Goal: Transaction & Acquisition: Purchase product/service

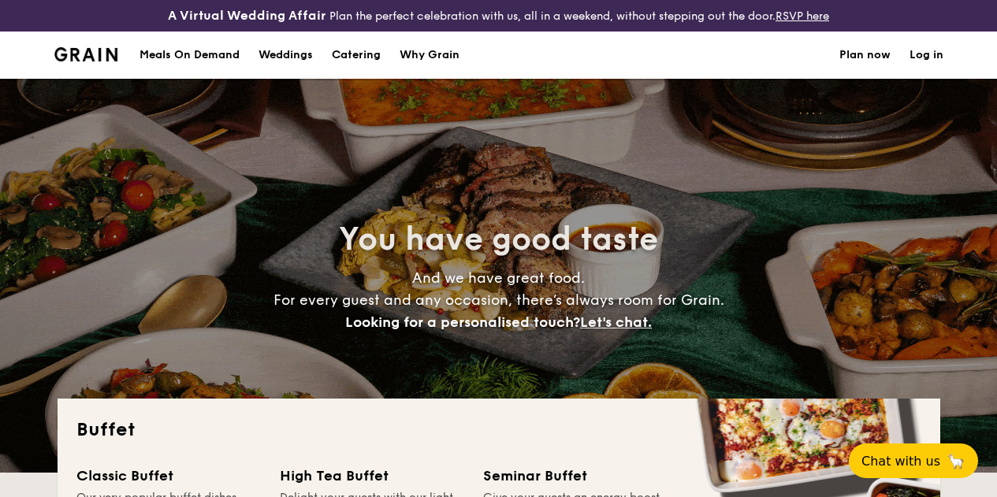
select select
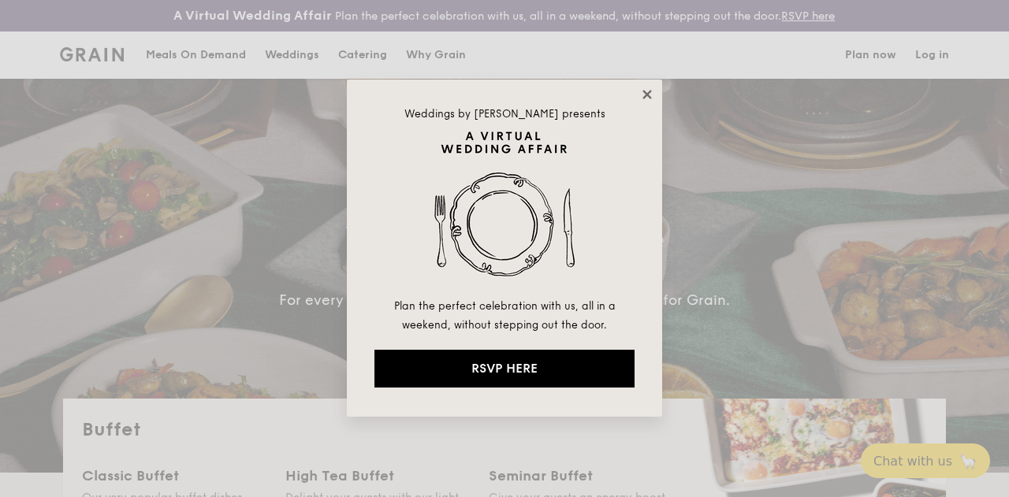
click at [641, 93] on icon at bounding box center [647, 94] width 14 height 14
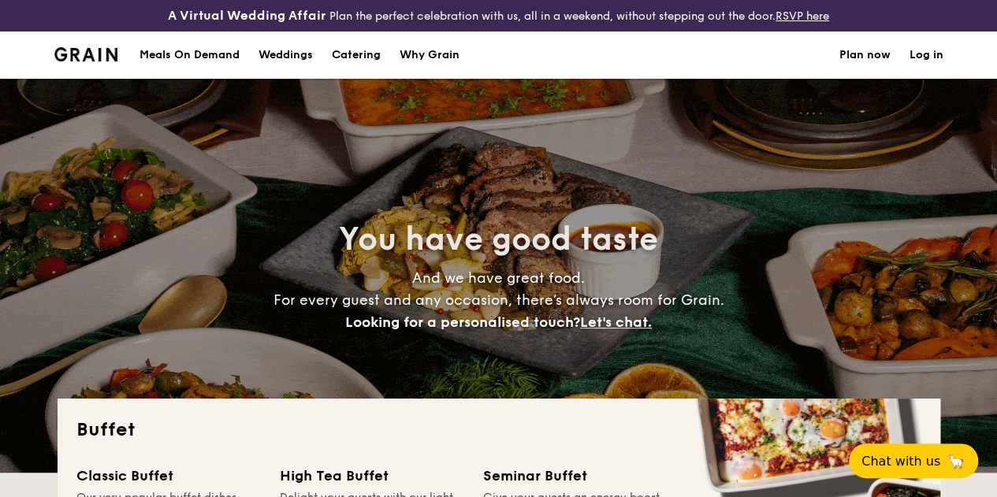
click at [344, 69] on h1 "Catering" at bounding box center [356, 55] width 49 height 47
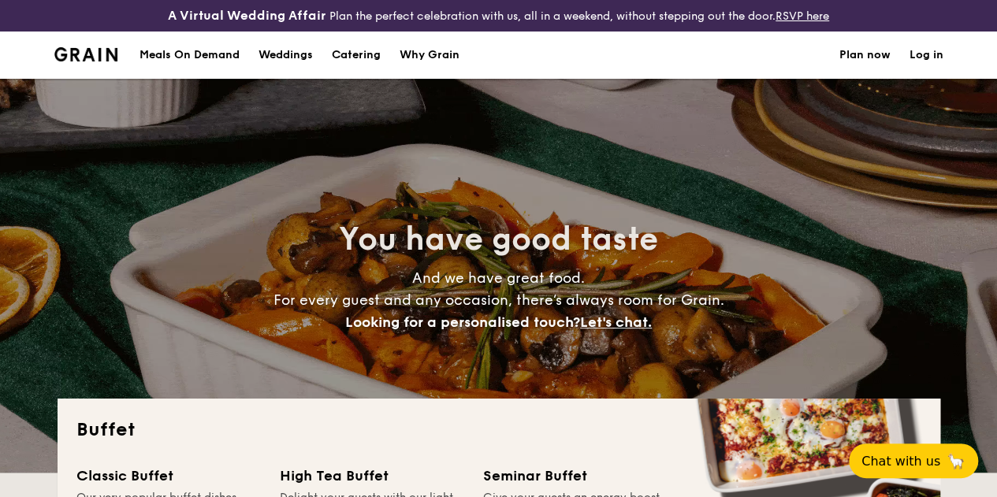
click at [369, 69] on h1 "Catering" at bounding box center [356, 55] width 49 height 47
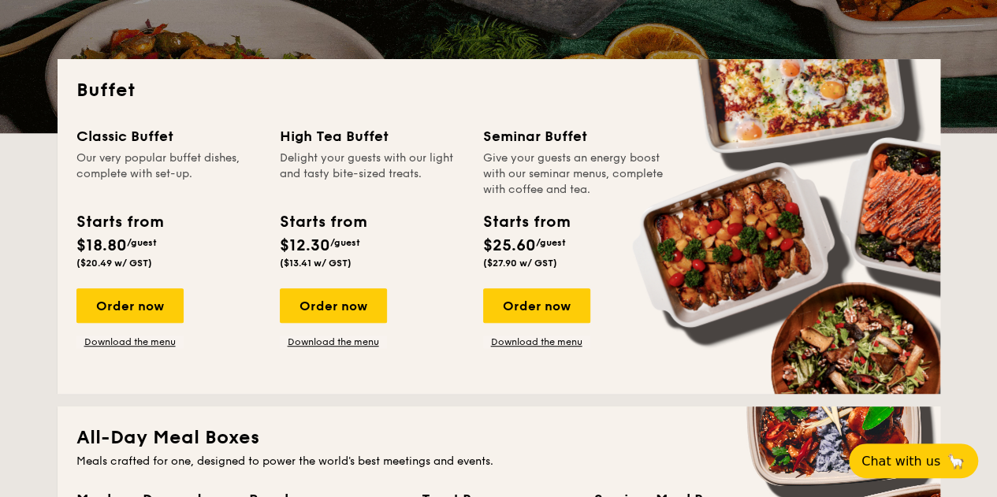
scroll to position [315, 0]
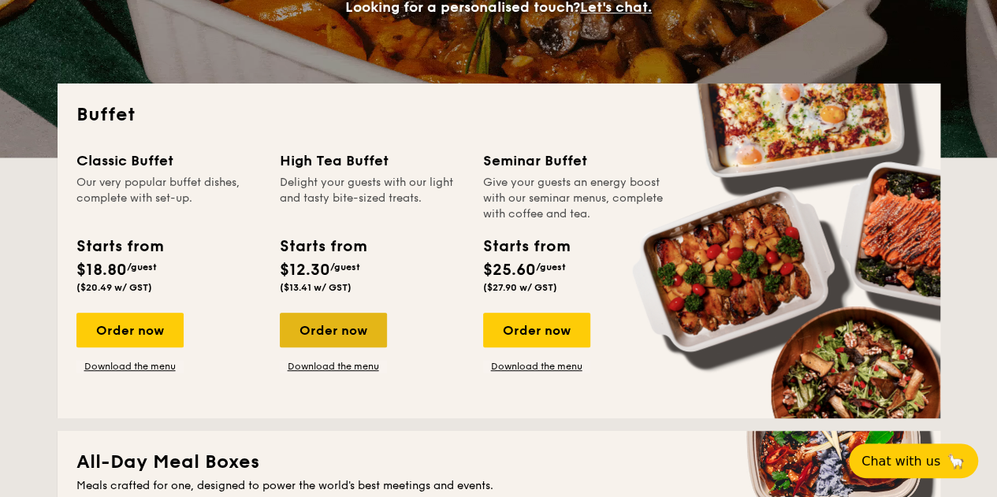
click at [334, 346] on div "Order now" at bounding box center [333, 330] width 107 height 35
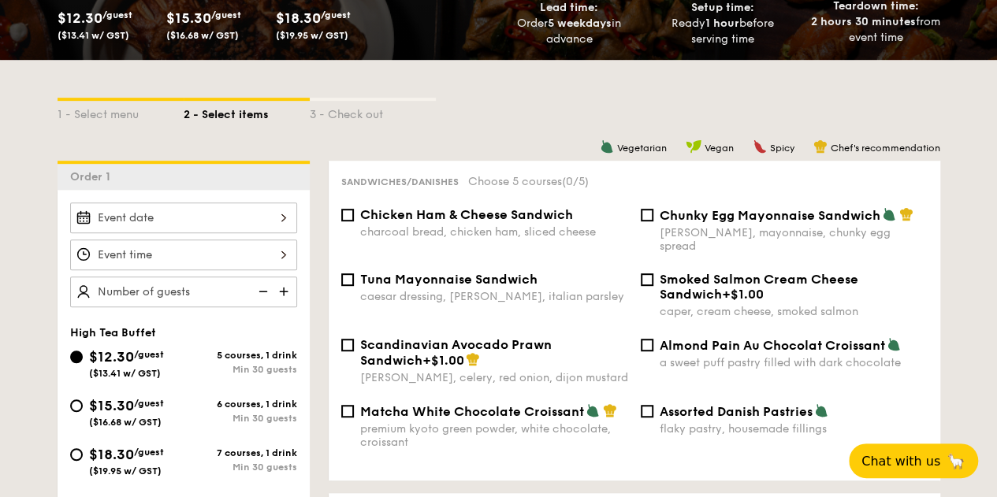
scroll to position [394, 0]
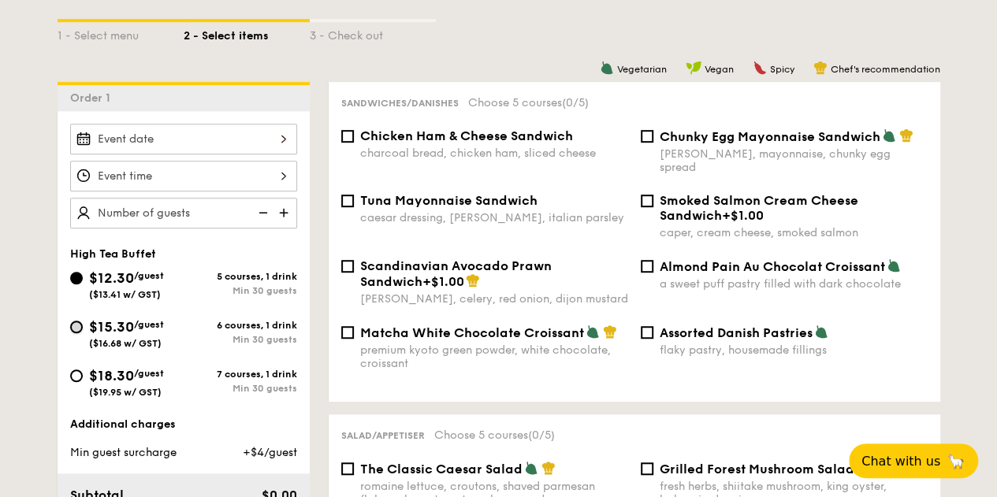
click at [71, 333] on input "$15.30 /guest ($16.68 w/ GST) 6 courses, 1 drink Min 30 guests" at bounding box center [76, 327] width 13 height 13
radio input "true"
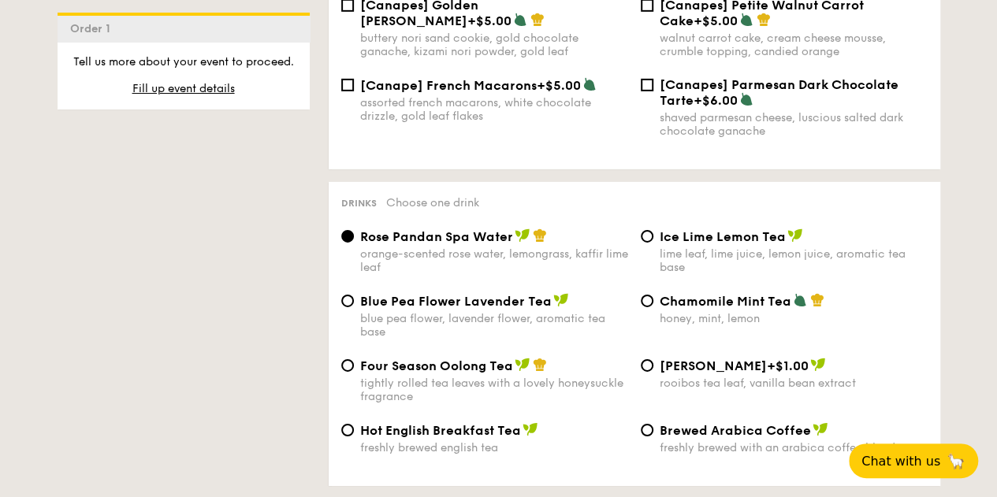
scroll to position [2600, 0]
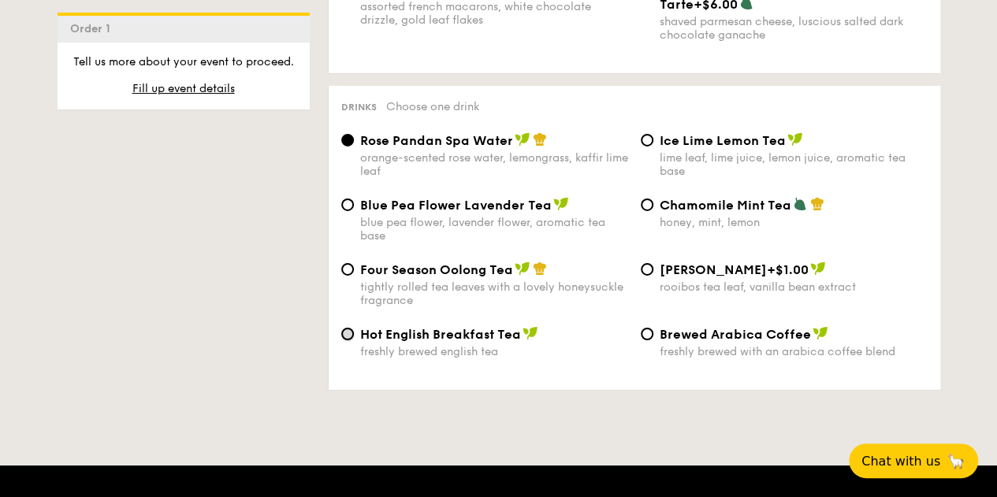
click at [345, 340] on input "Hot English Breakfast Tea freshly brewed english tea" at bounding box center [347, 334] width 13 height 13
radio input "true"
click at [650, 340] on input "Brewed Arabica Coffee freshly brewed with an arabica coffee blend" at bounding box center [647, 334] width 13 height 13
radio input "true"
click at [348, 340] on input "Hot English Breakfast Tea freshly brewed english tea" at bounding box center [347, 334] width 13 height 13
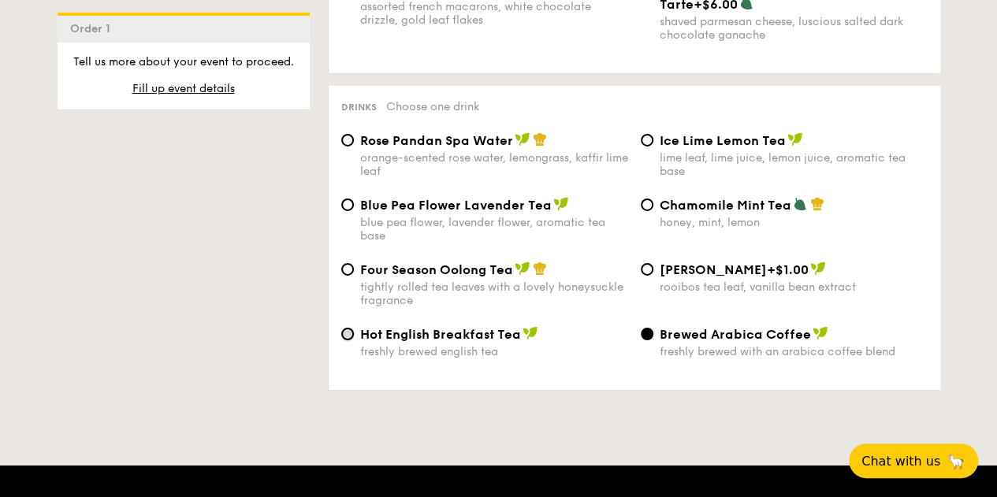
radio input "true"
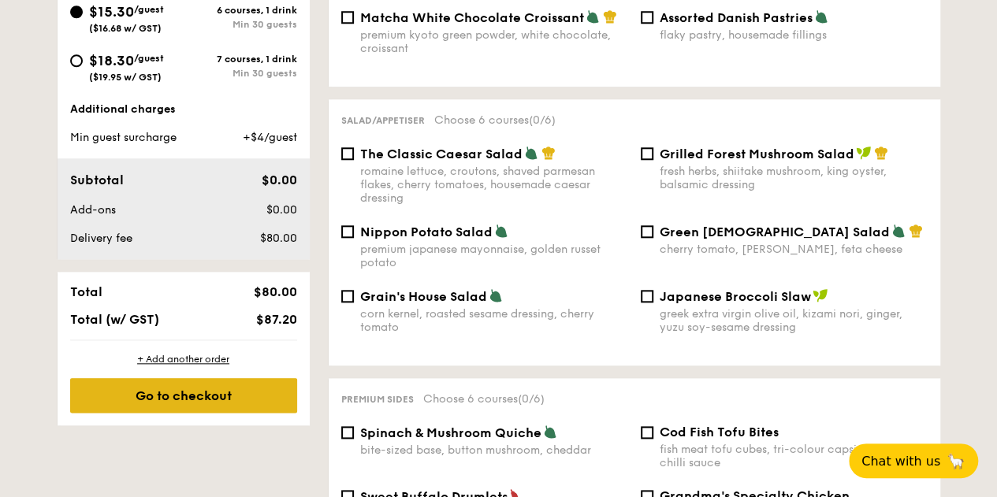
scroll to position [735, 0]
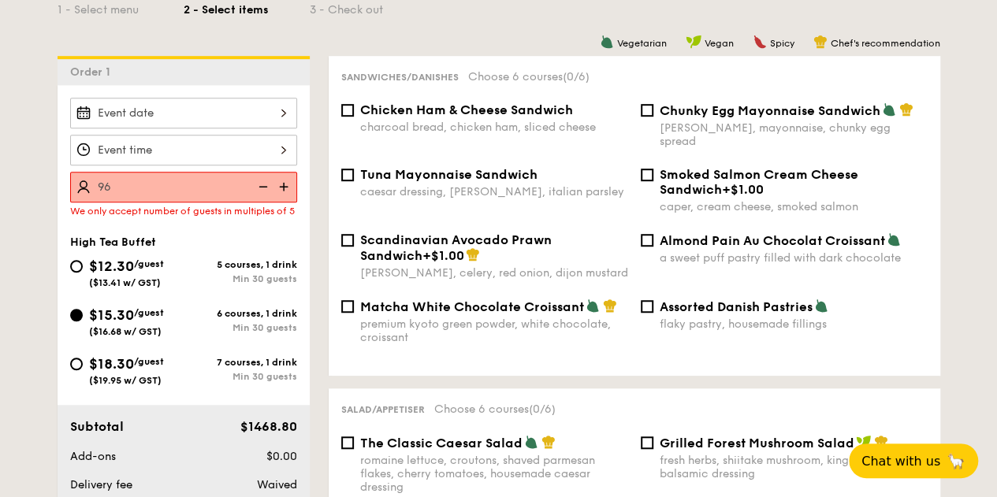
scroll to position [499, 0]
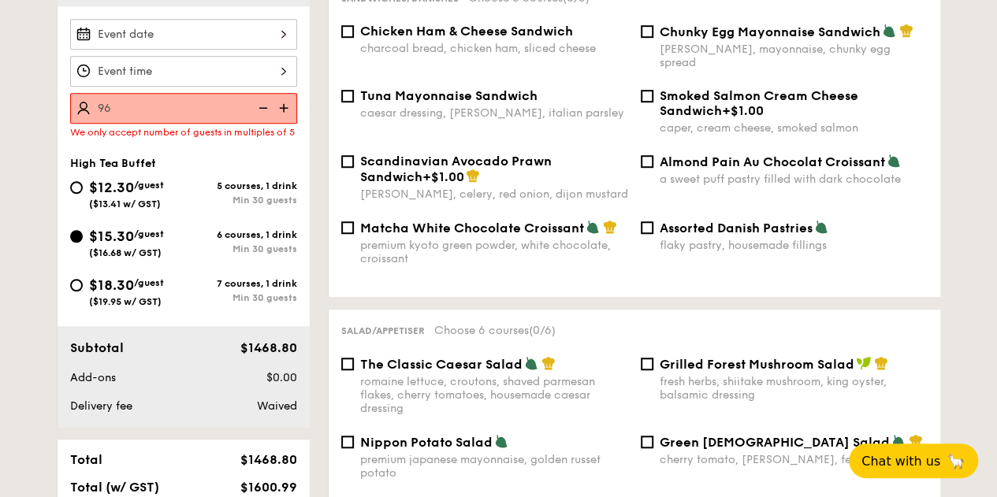
click at [262, 119] on img at bounding box center [262, 108] width 24 height 30
type input "95 guests"
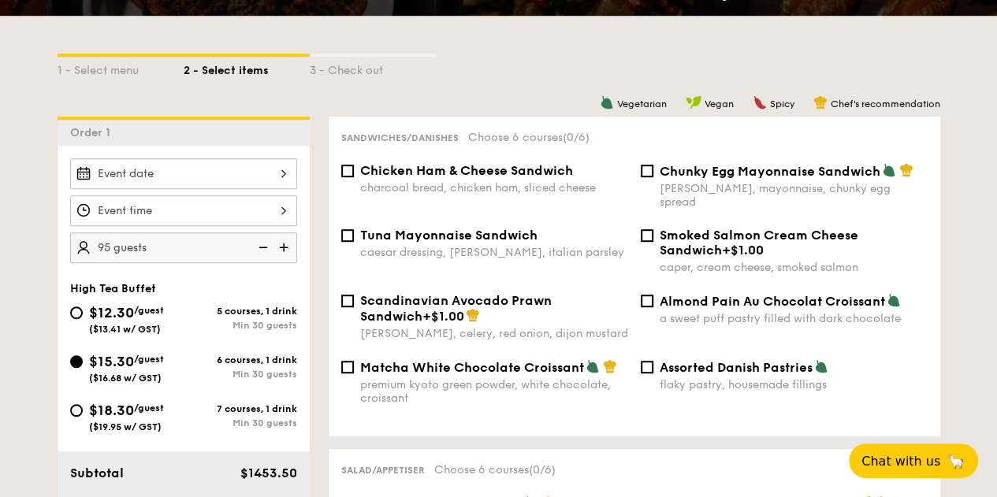
scroll to position [394, 0]
